Goal: Book appointment/travel/reservation

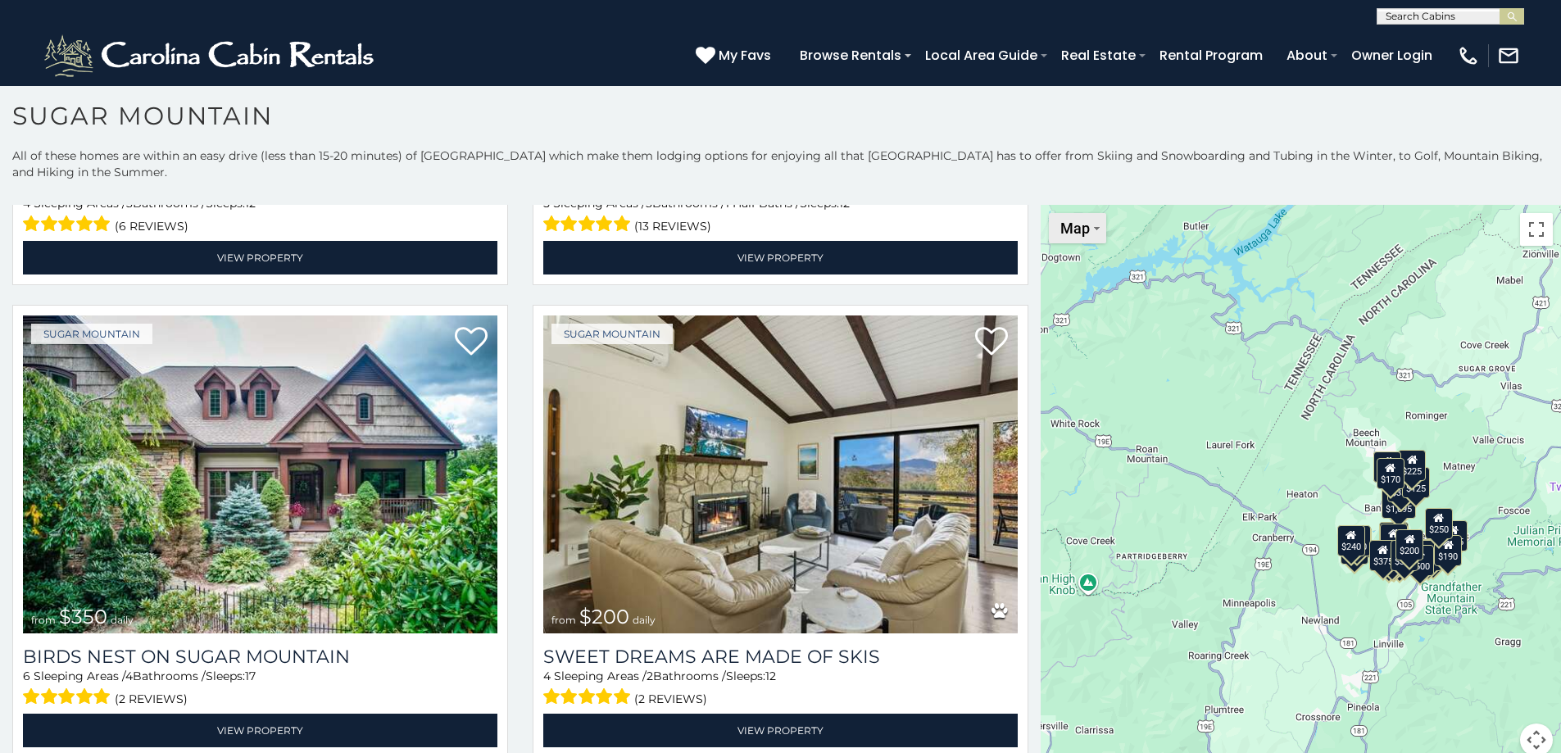
click at [1089, 234] on button "Map" at bounding box center [1077, 228] width 57 height 30
drag, startPoint x: 1073, startPoint y: 289, endPoint x: 1099, endPoint y: 314, distance: 35.3
click at [1073, 289] on li "Map" at bounding box center [1098, 282] width 95 height 25
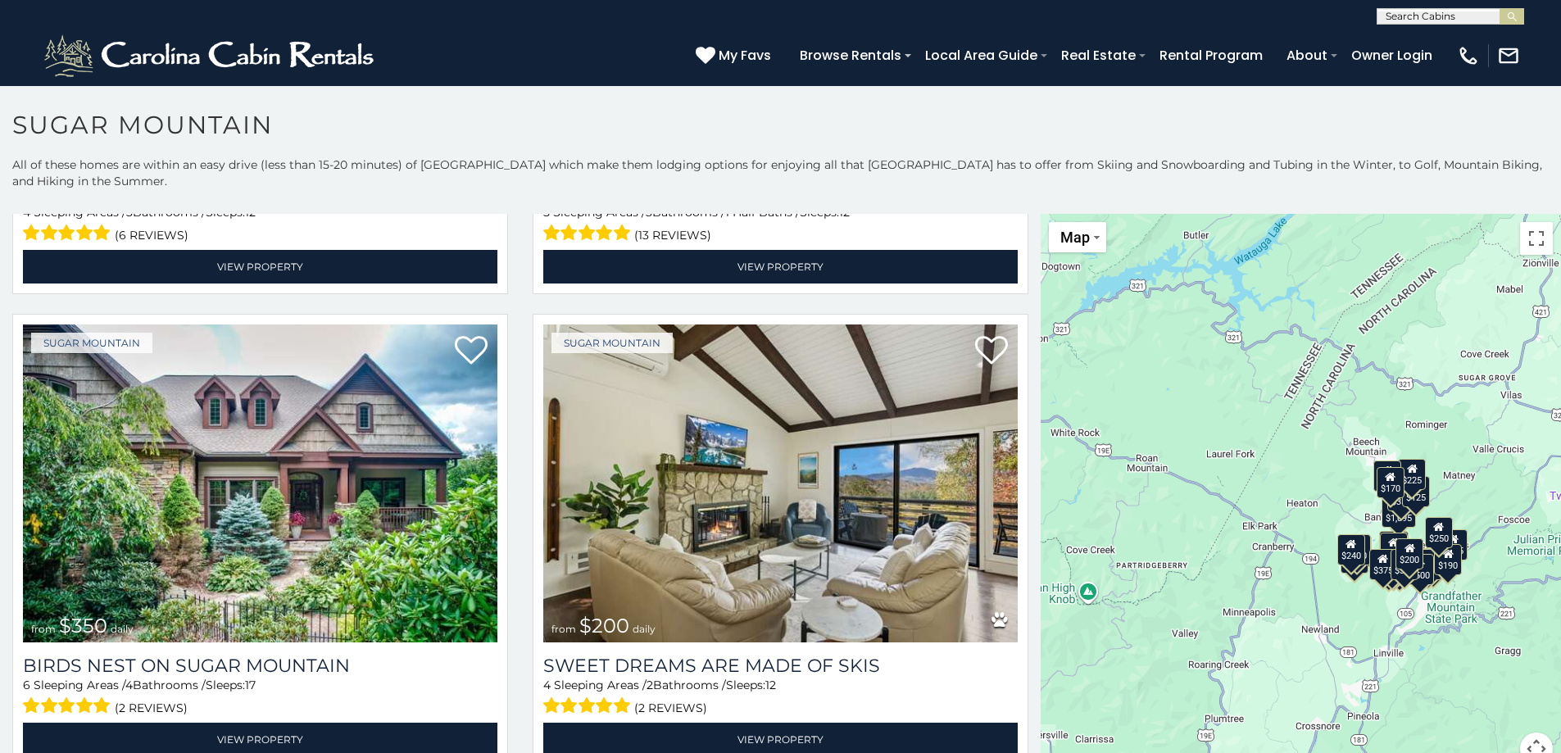
click at [1463, 659] on div "$375 $350 $350 $200 $375 $195 $265 $175 $190 $155 $290 $345 $175 $1,095 $195 $2…" at bounding box center [1301, 499] width 520 height 571
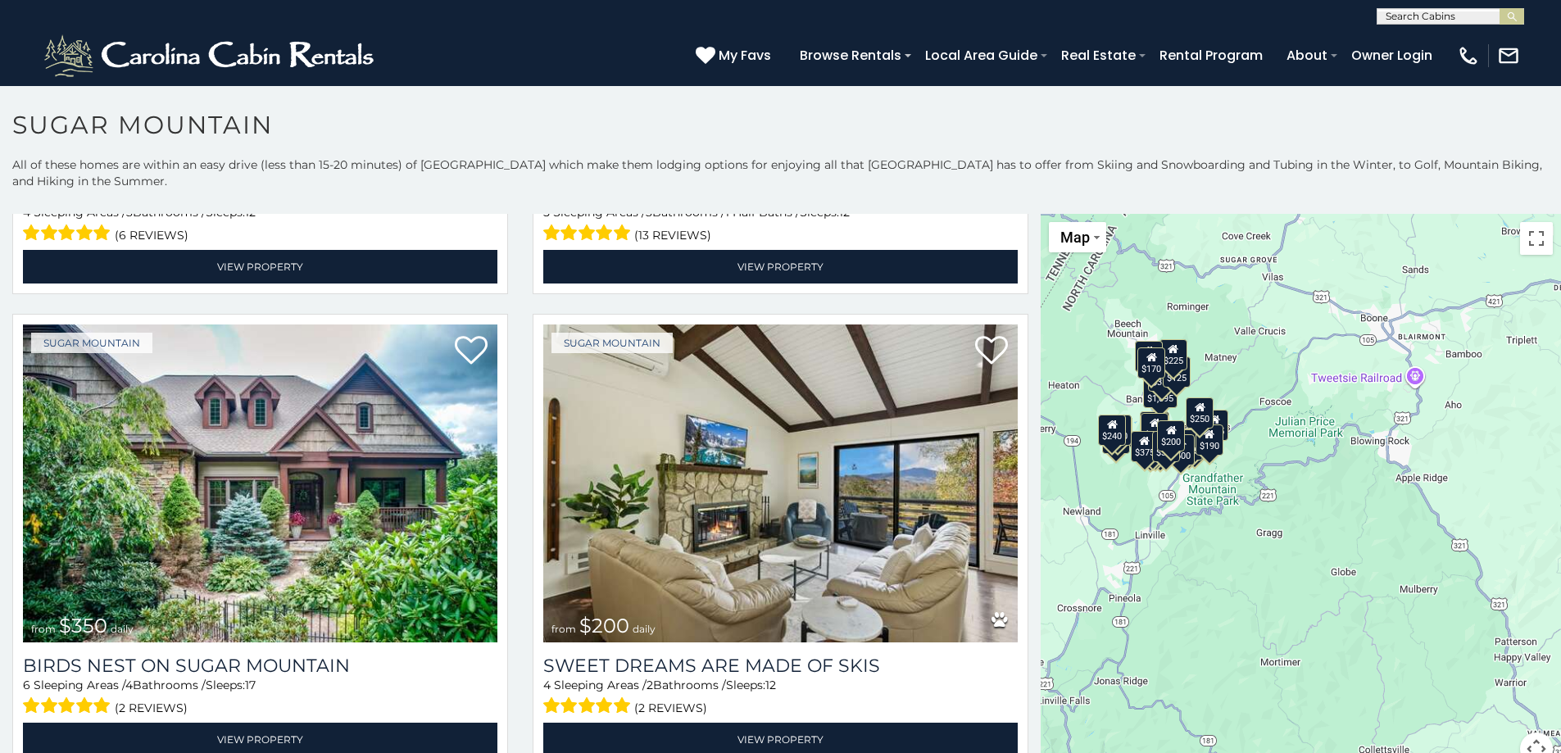
drag, startPoint x: 1448, startPoint y: 639, endPoint x: 1237, endPoint y: 556, distance: 227.0
click at [1235, 556] on div "$375 $350 $350 $200 $375 $195 $265 $175 $190 $155 $290 $345 $175 $1,095 $195 $2…" at bounding box center [1301, 499] width 520 height 571
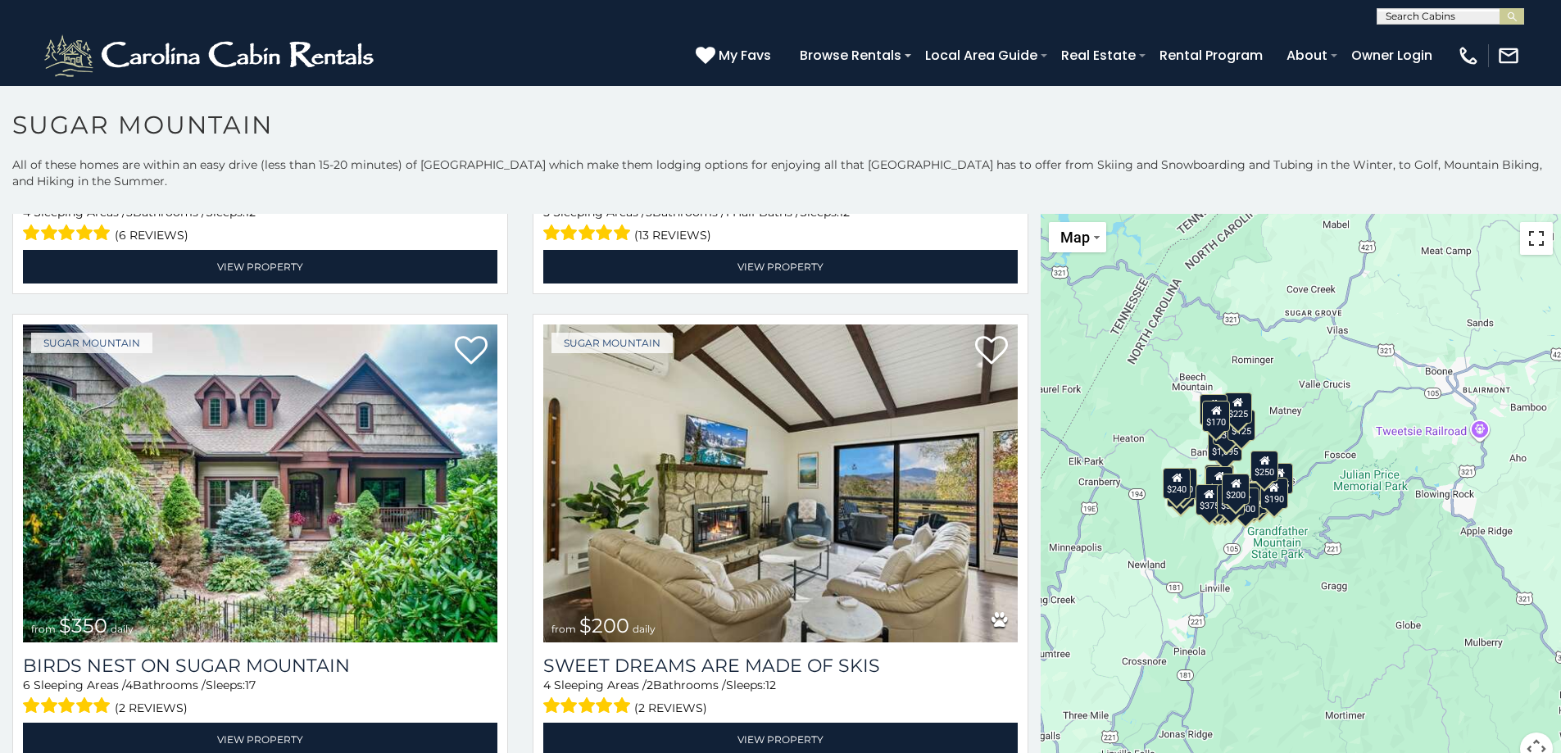
drag, startPoint x: 1527, startPoint y: 243, endPoint x: 1527, endPoint y: 342, distance: 98.3
click at [1527, 243] on button "Toggle fullscreen view" at bounding box center [1536, 238] width 33 height 33
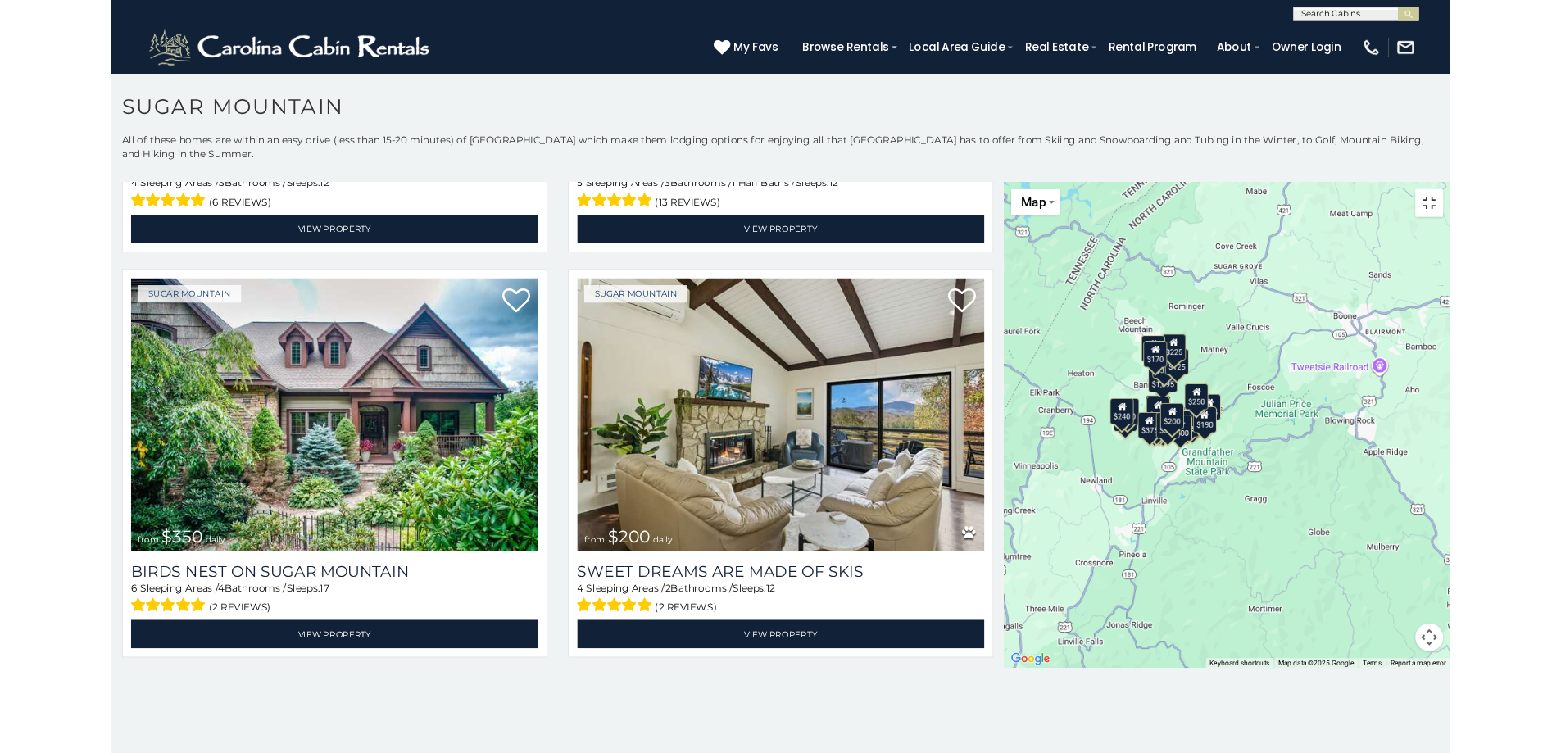
scroll to position [415, 0]
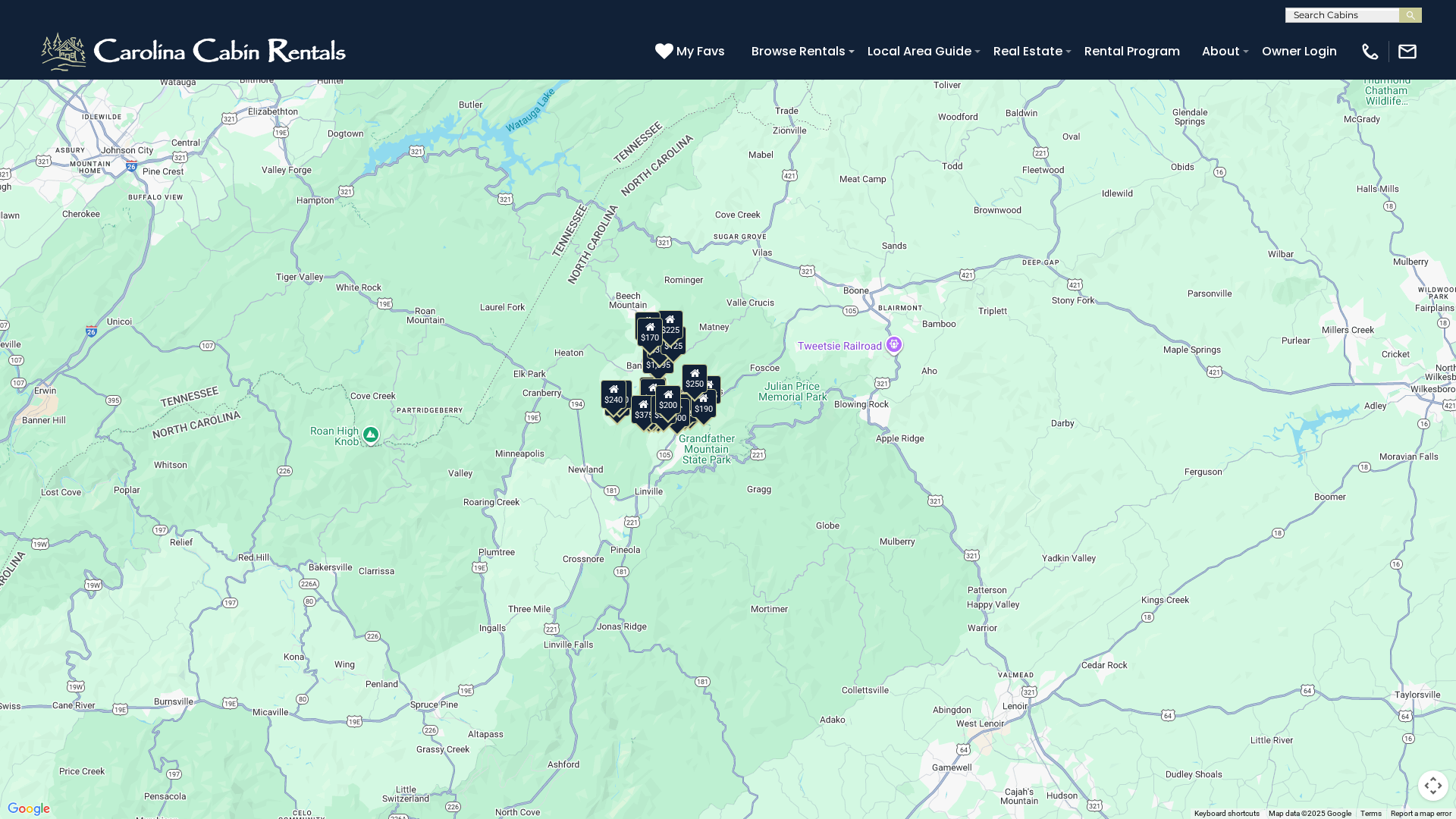
click at [671, 388] on div "$200" at bounding box center [668, 399] width 26 height 29
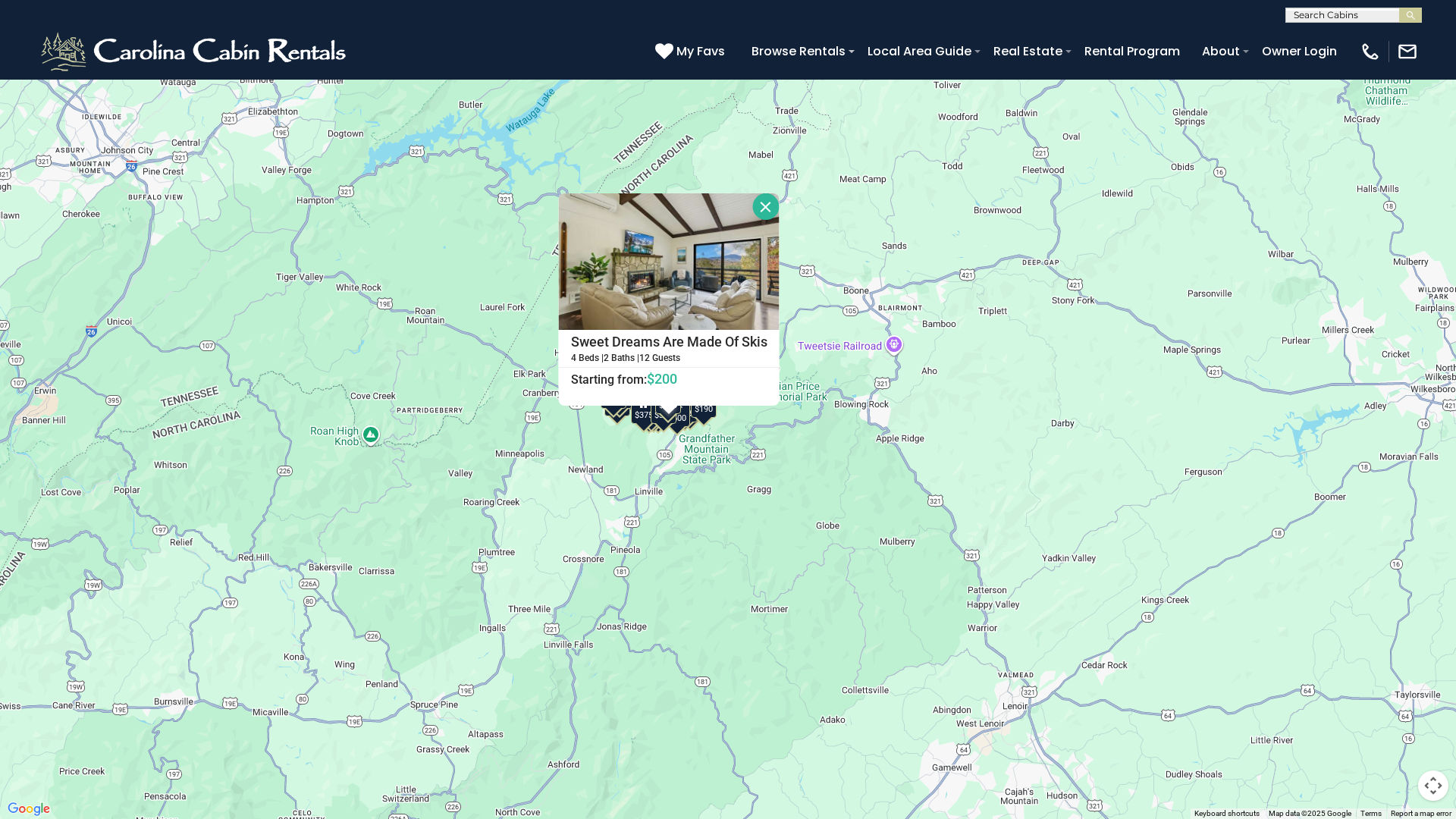
click at [711, 446] on div "$375 $350 $350 $200 $375 $195 $265 $175 $190 $155 $290 $345 $175 $1,095 $195 $2…" at bounding box center [728, 409] width 1456 height 819
click at [678, 416] on div "$500" at bounding box center [678, 412] width 26 height 29
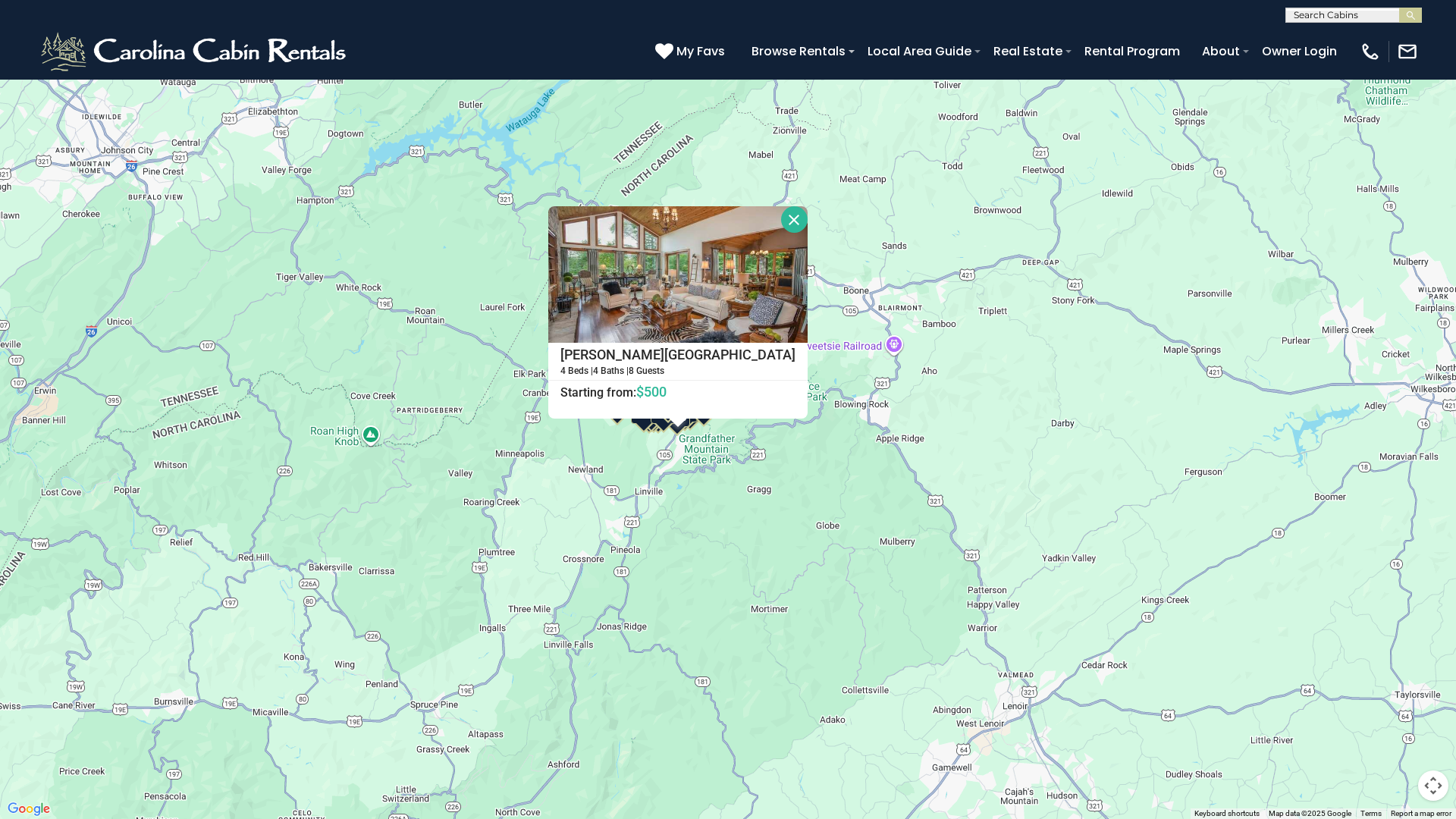
click at [646, 422] on div "$375" at bounding box center [644, 409] width 26 height 29
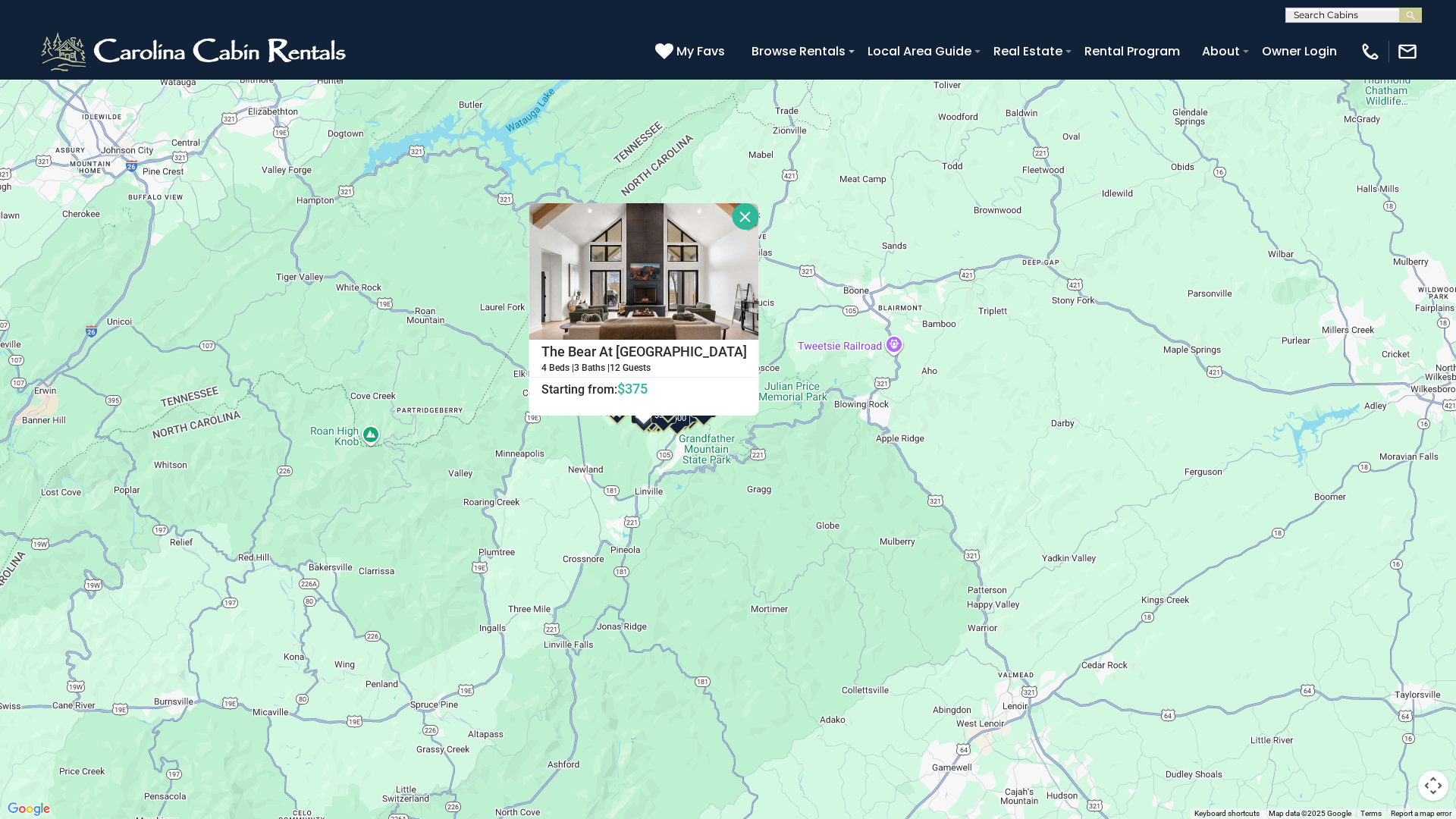
click at [675, 425] on div "$500" at bounding box center [678, 412] width 26 height 29
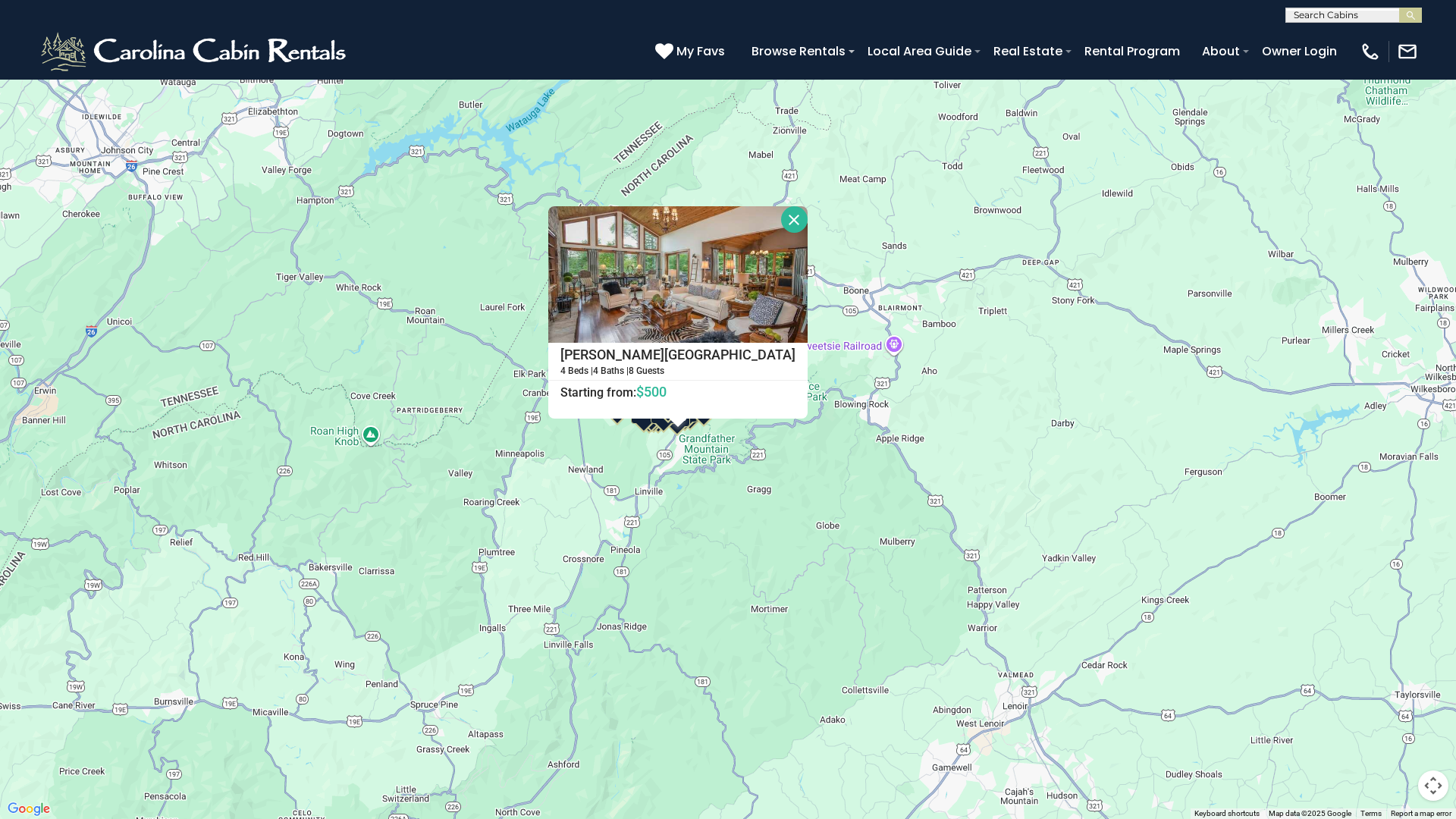
click at [1444, 473] on div "$375 $350 $350 $200 $375 $195 $265 $175 $190 $155 $290 $345 $175 $1,095 $195 $2…" at bounding box center [728, 409] width 1456 height 819
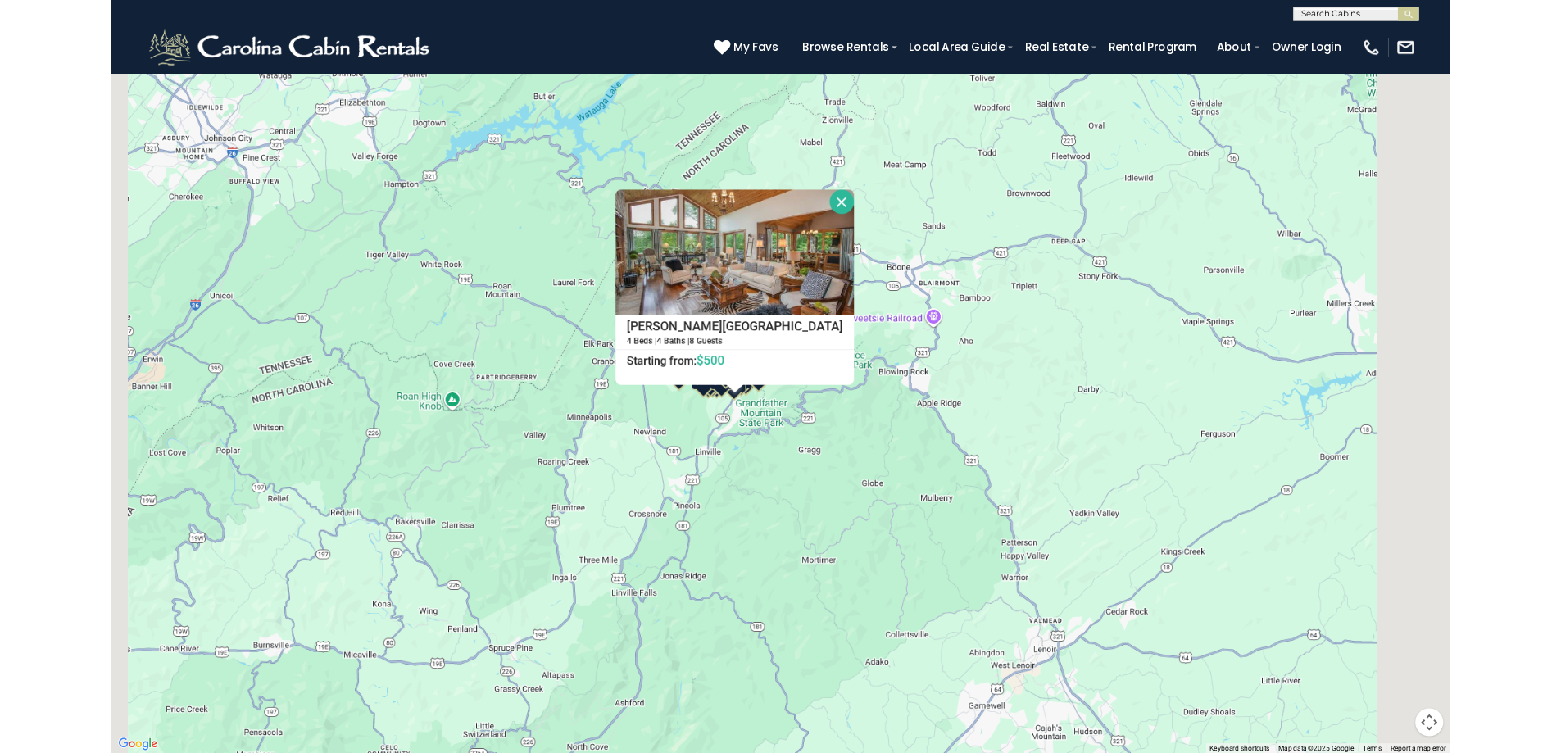
scroll to position [410, 0]
